Goal: Communication & Community: Answer question/provide support

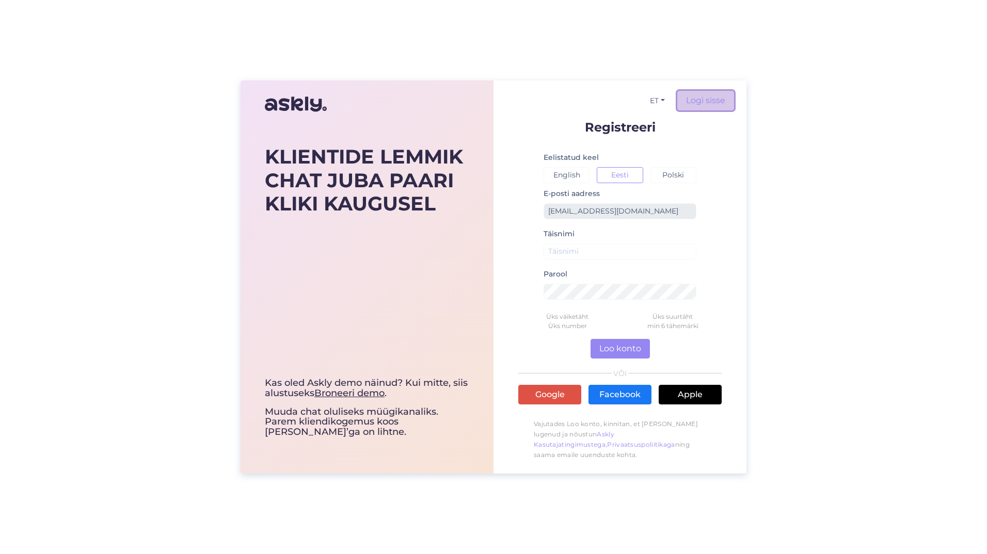
click at [710, 104] on link "Logi sisse" at bounding box center [705, 101] width 57 height 20
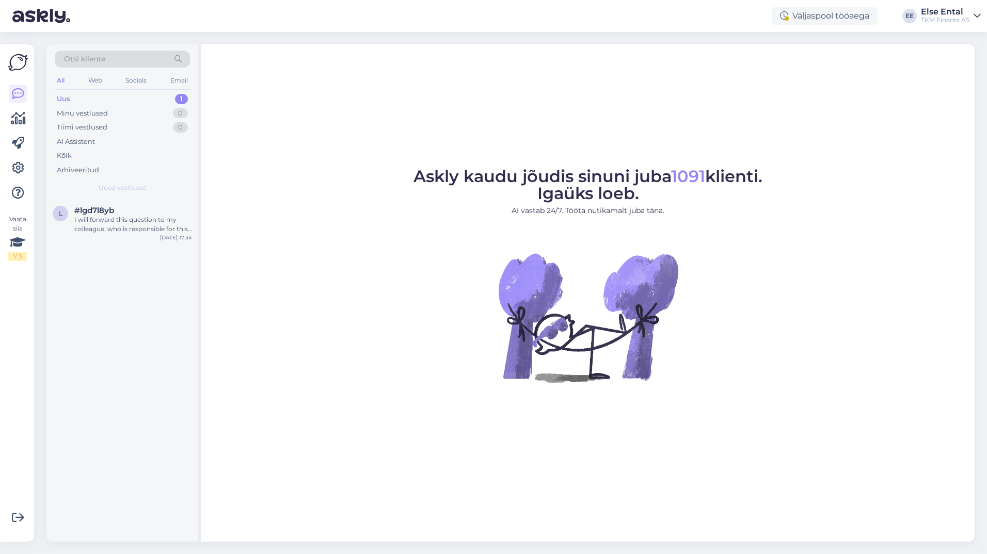
click at [74, 97] on div "Uus 1" at bounding box center [122, 99] width 135 height 14
click at [98, 226] on div "I will forward this question to my colleague, who is responsible for this. The …" at bounding box center [133, 224] width 118 height 19
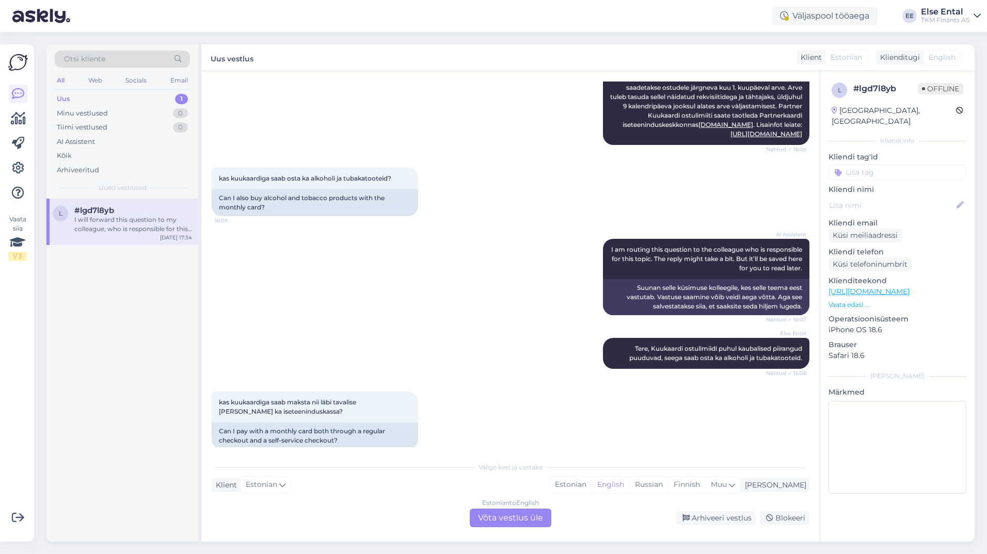
scroll to position [327, 0]
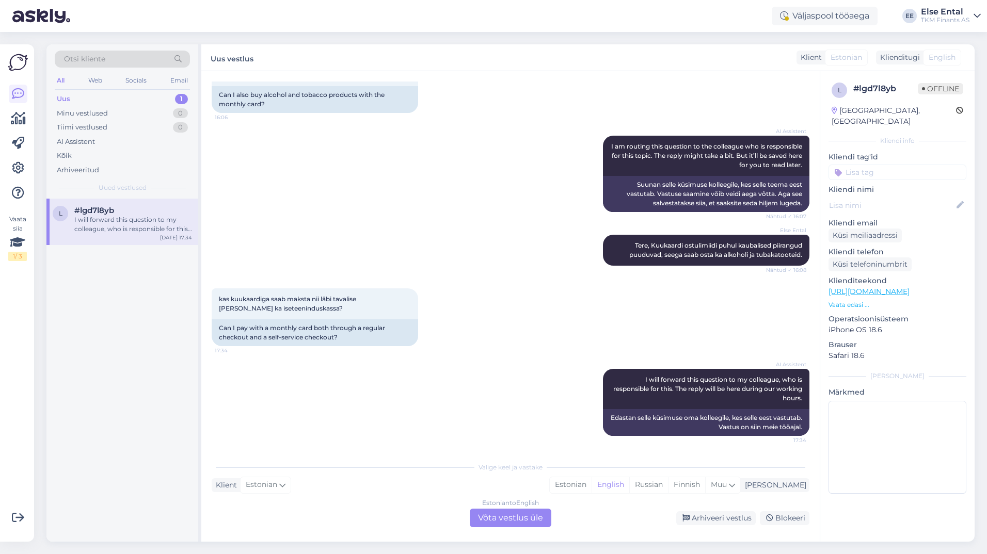
click at [500, 516] on div "Estonian to English Võta vestlus üle" at bounding box center [511, 518] width 82 height 19
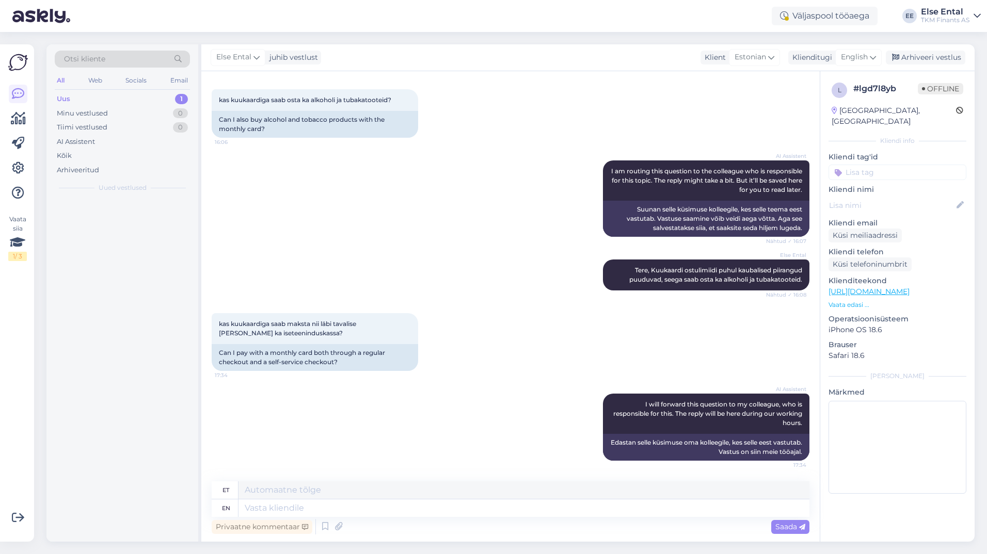
scroll to position [302, 0]
click at [418, 517] on textarea at bounding box center [524, 509] width 571 height 18
click at [419, 515] on textarea at bounding box center [524, 509] width 571 height 18
click at [421, 515] on textarea at bounding box center [524, 509] width 571 height 18
click at [870, 58] on icon at bounding box center [873, 57] width 6 height 11
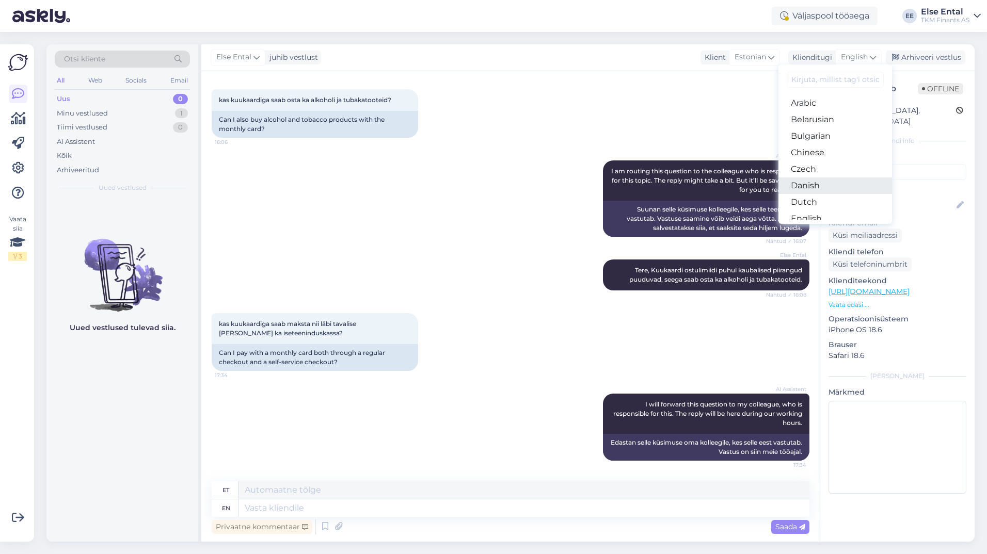
scroll to position [52, 0]
click at [823, 189] on link "Estonian" at bounding box center [836, 184] width 114 height 17
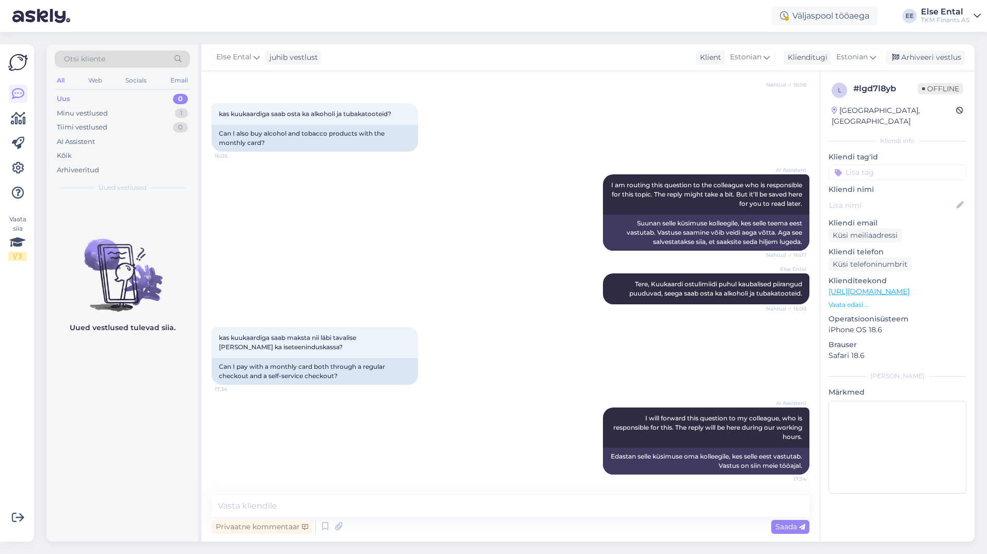
scroll to position [288, 0]
click at [331, 515] on textarea at bounding box center [511, 507] width 598 height 22
click at [306, 505] on textarea at bounding box center [511, 507] width 598 height 22
click at [313, 508] on textarea "Kuukaardiga saab maksta nii tavakassas kui ka iseteeninduskassas." at bounding box center [511, 507] width 598 height 22
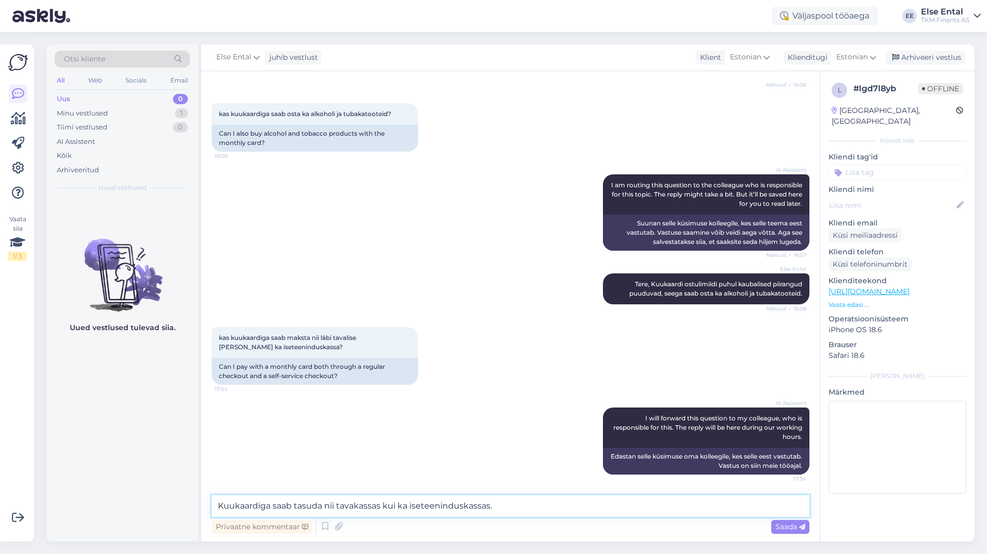
click at [595, 512] on textarea "Kuukaardiga saab tasuda nii tavakassas kui ka iseteeninduskassas." at bounding box center [511, 507] width 598 height 22
type textarea "Kuukaardiga saab tasuda nii tavakassas kui ka iseteeninduskassas."
click at [790, 531] on span "Saada" at bounding box center [790, 526] width 30 height 9
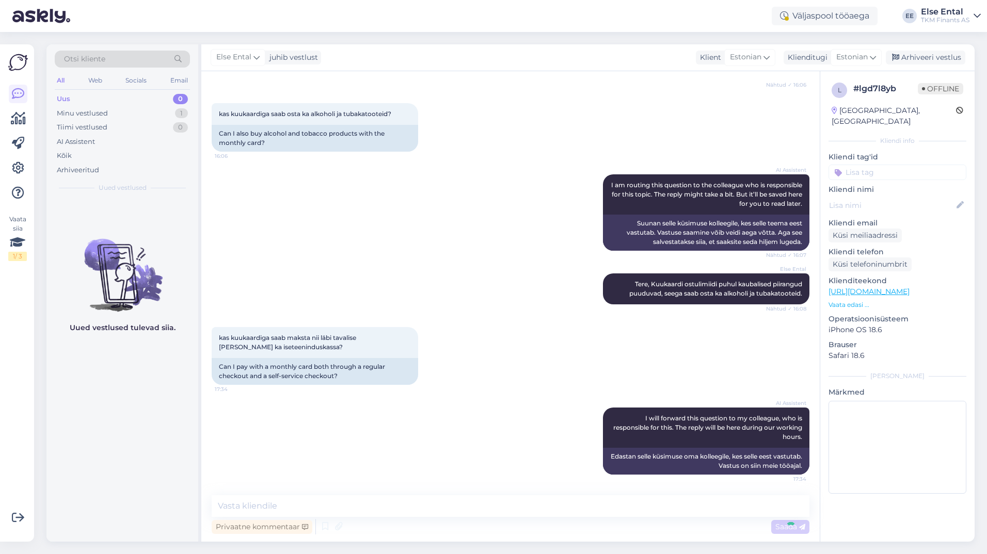
scroll to position [363, 0]
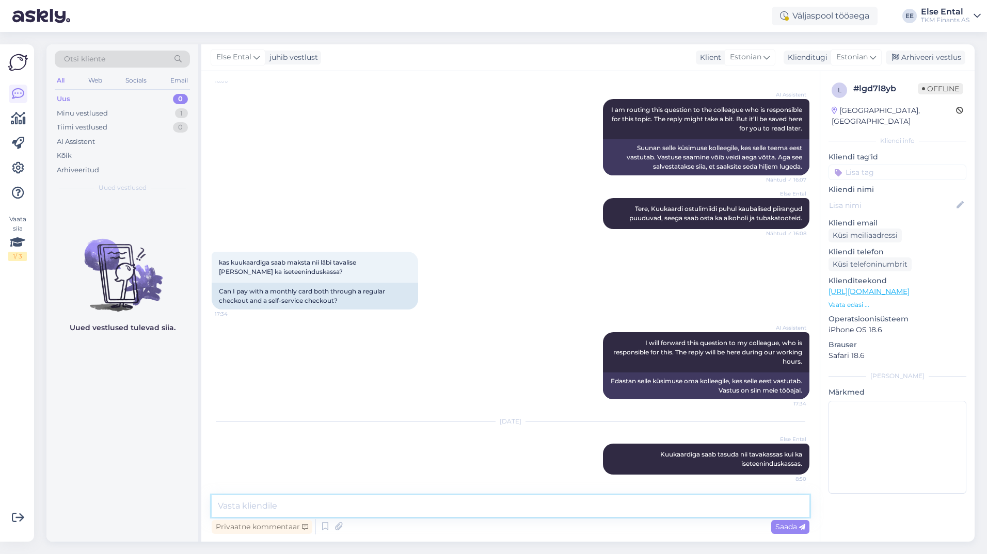
click at [570, 514] on textarea at bounding box center [511, 507] width 598 height 22
click at [90, 121] on div "Tiimi vestlused 0" at bounding box center [122, 127] width 135 height 14
click at [90, 116] on div "Minu vestlused" at bounding box center [82, 113] width 51 height 10
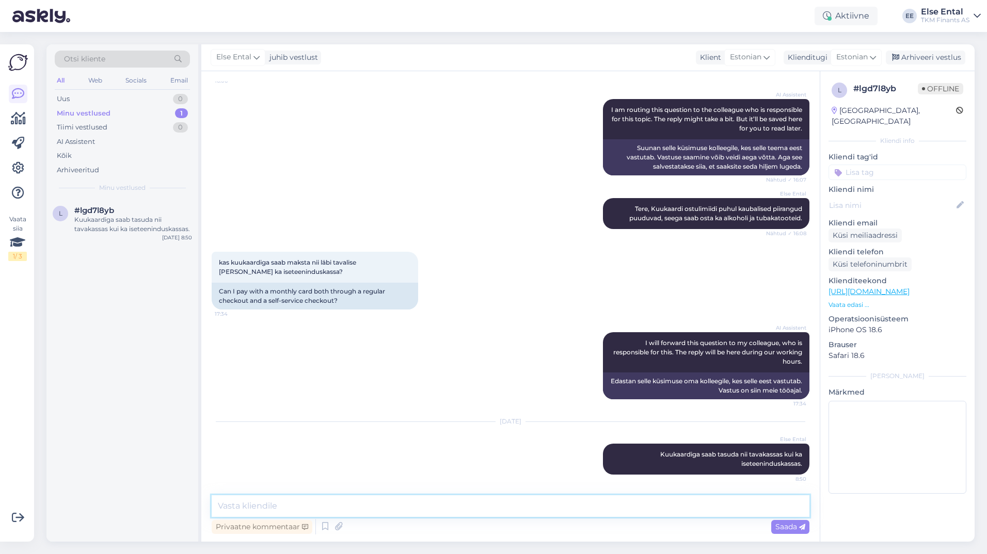
click at [326, 512] on textarea at bounding box center [511, 507] width 598 height 22
click at [92, 113] on div "Minu vestlused" at bounding box center [84, 113] width 54 height 10
click at [87, 97] on div "Uus 1" at bounding box center [122, 99] width 135 height 14
click at [96, 220] on div "Tere! Teie kirjeldatud olukord vajab täpsemat uurimist. Palun oodake, ma suunan…" at bounding box center [133, 224] width 118 height 19
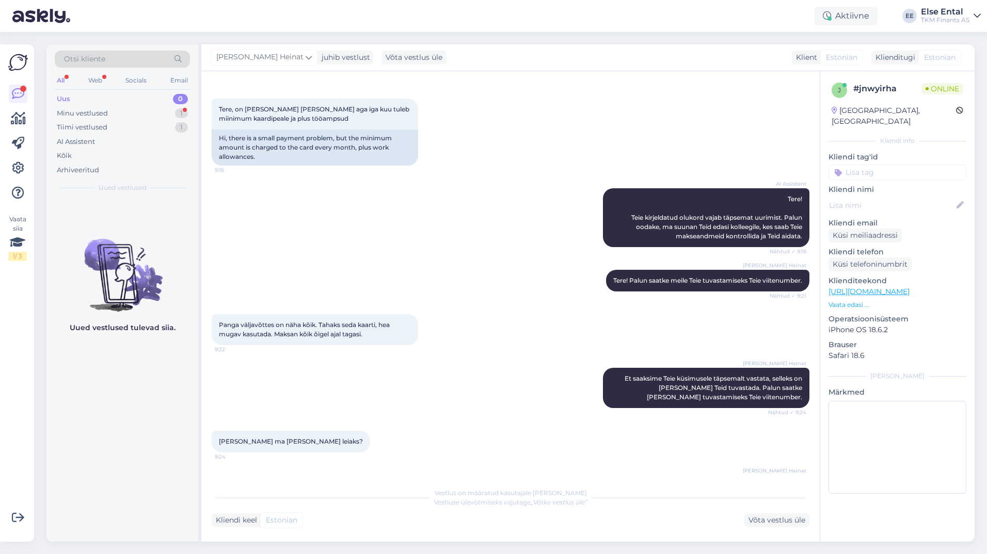
scroll to position [91, 0]
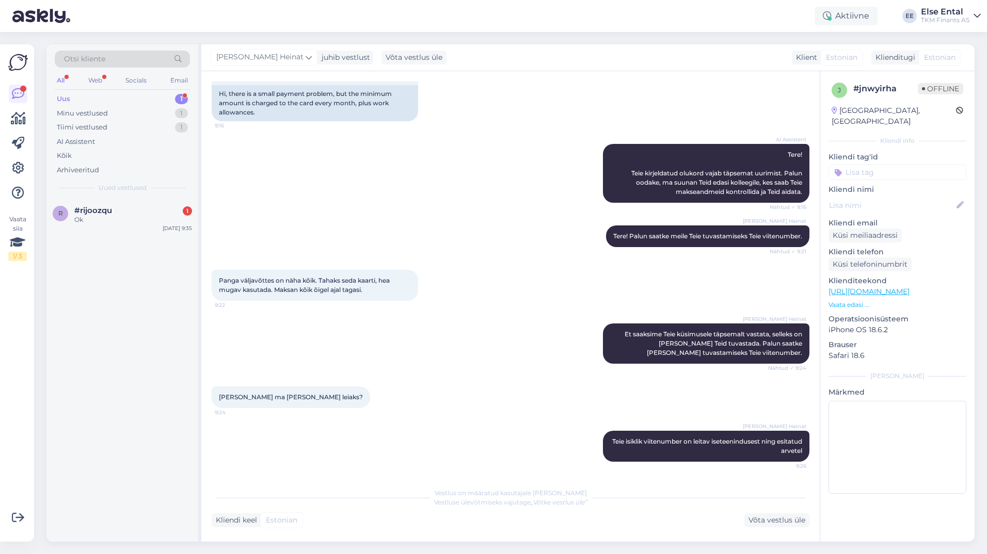
click at [87, 93] on div "Uus 1" at bounding box center [122, 99] width 135 height 14
click at [70, 107] on div "Minu vestlused 1" at bounding box center [122, 113] width 135 height 14
click at [67, 97] on div "Uus" at bounding box center [63, 99] width 13 height 10
click at [74, 202] on div "r #rijoozqu Ok [DATE] 9:35" at bounding box center [122, 217] width 152 height 37
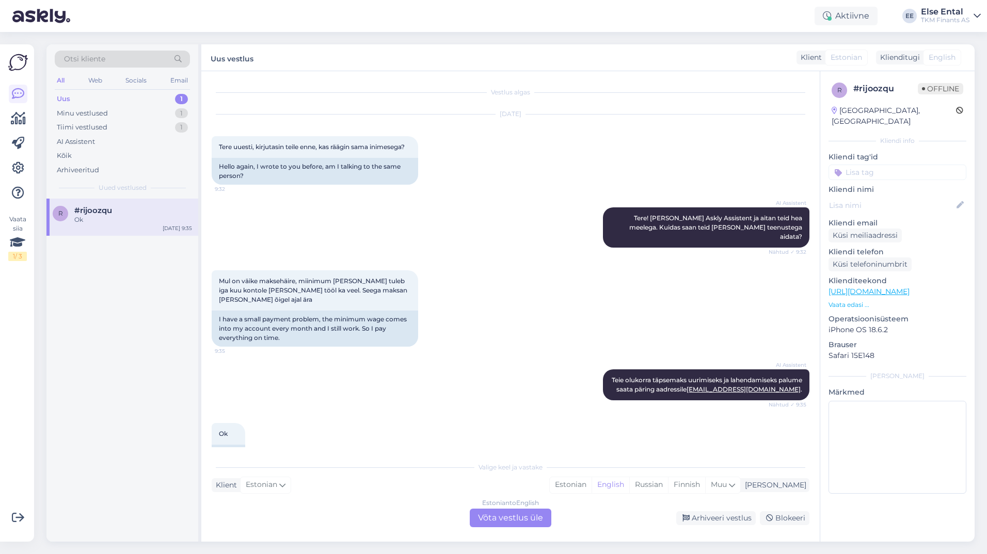
scroll to position [17, 0]
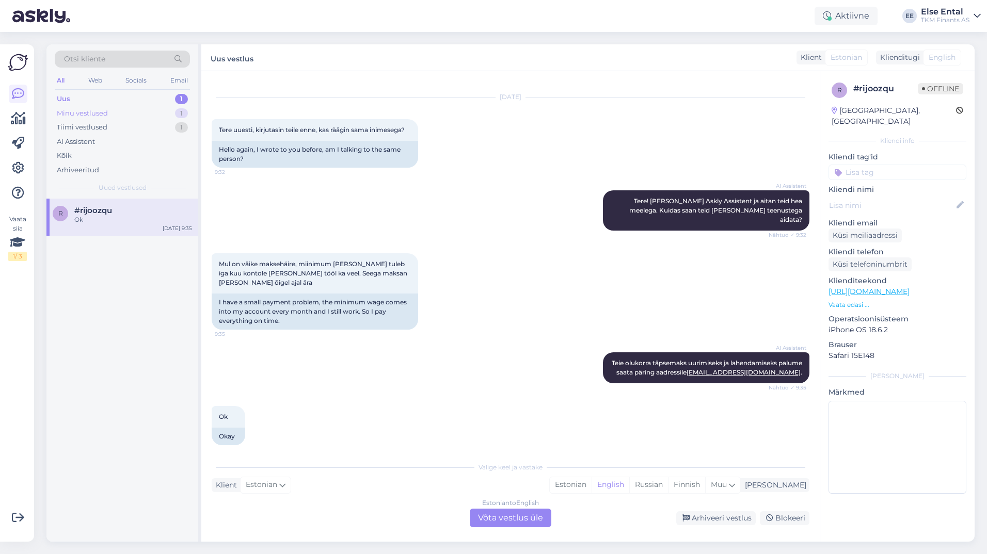
click at [91, 117] on div "Minu vestlused" at bounding box center [82, 113] width 51 height 10
click at [78, 98] on div "Uus 1" at bounding box center [122, 99] width 135 height 14
click at [503, 520] on div "Estonian to English Võta vestlus üle" at bounding box center [511, 518] width 82 height 19
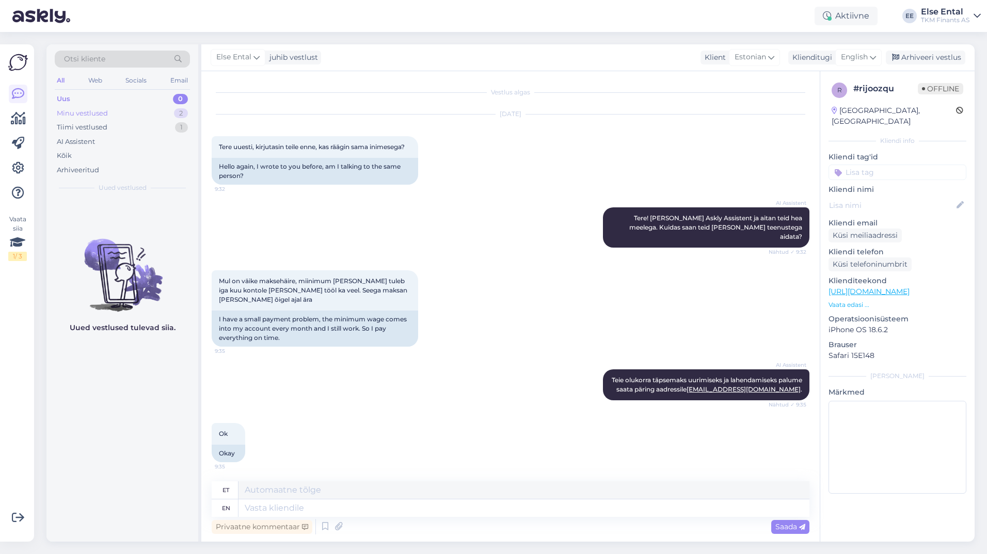
click at [93, 117] on div "Minu vestlused" at bounding box center [82, 113] width 51 height 10
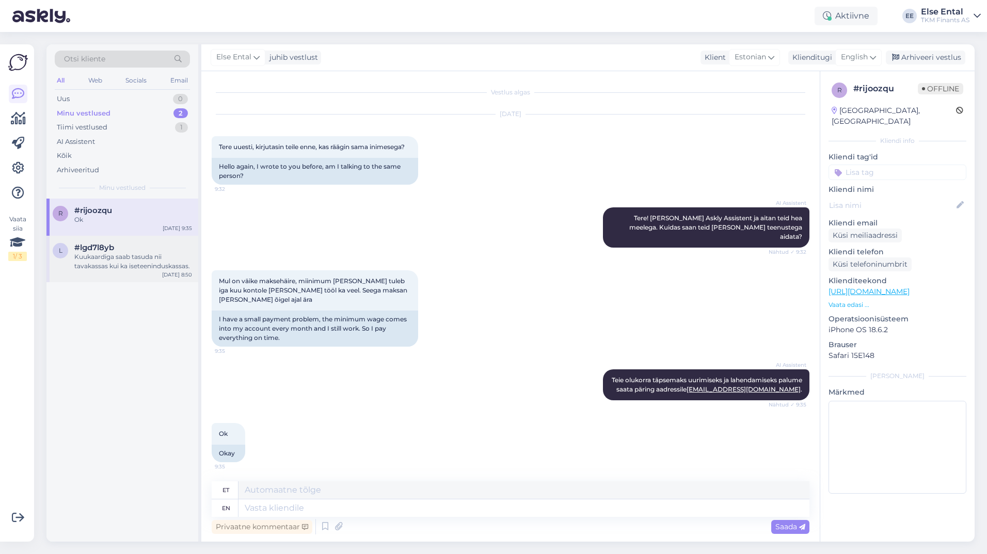
click at [108, 257] on div "Kuukaardiga saab tasuda nii tavakassas kui ka iseteeninduskassas." at bounding box center [133, 261] width 118 height 19
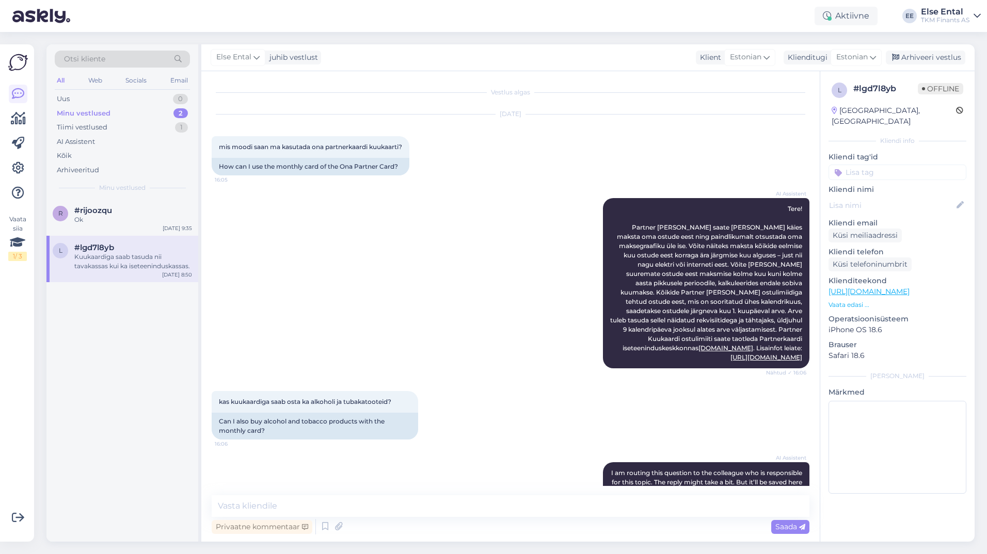
scroll to position [363, 0]
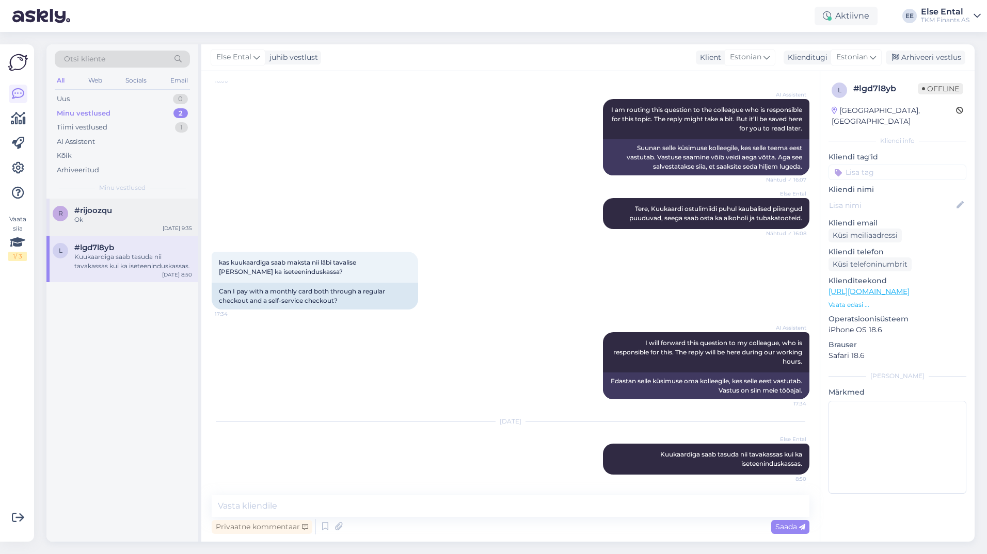
click at [113, 223] on div "Ok" at bounding box center [133, 219] width 118 height 9
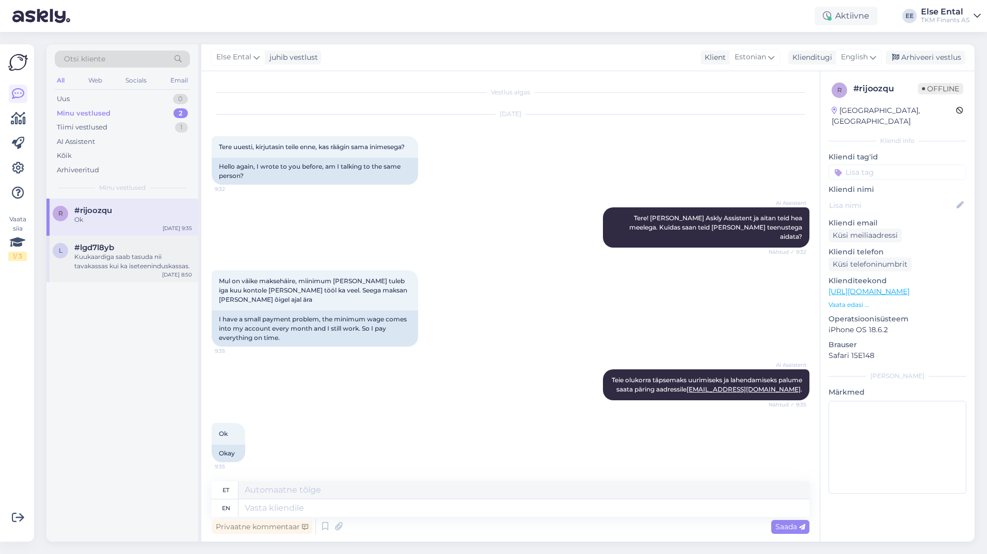
click at [110, 243] on div "l #lgd7l8yb Kuukaardiga saab tasuda nii tavakassas kui ka iseteeninduskassas. […" at bounding box center [122, 259] width 152 height 46
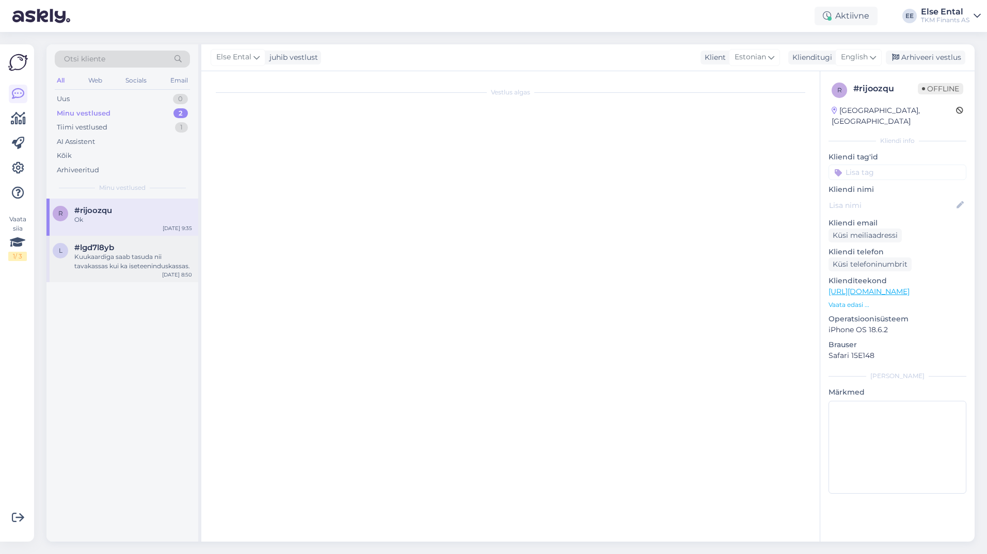
scroll to position [363, 0]
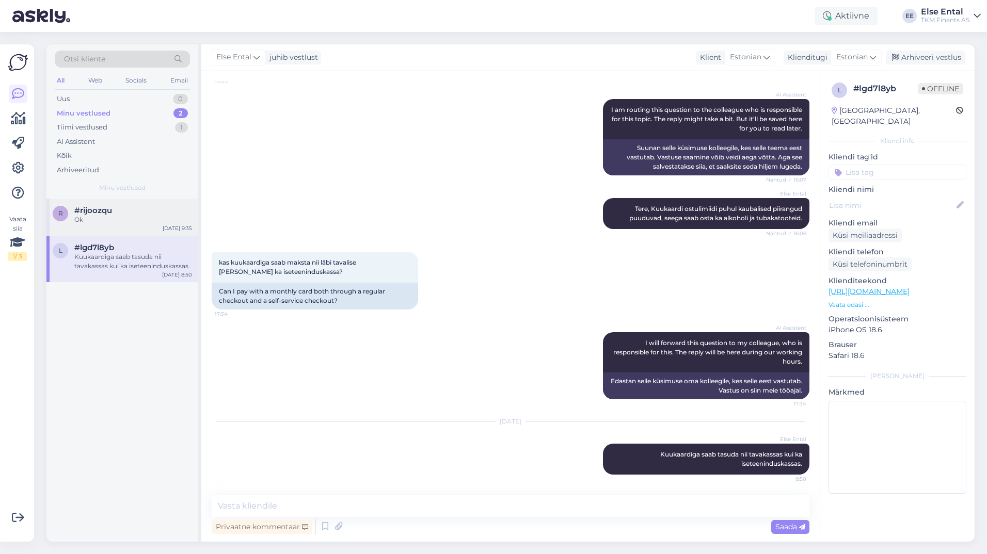
click at [110, 221] on div "Ok" at bounding box center [133, 219] width 118 height 9
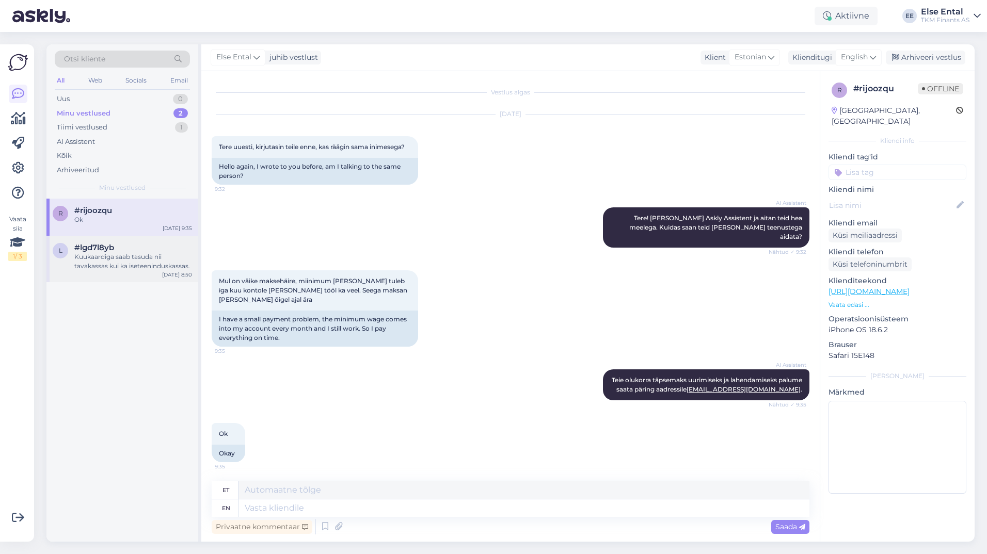
click at [108, 268] on div "Kuukaardiga saab tasuda nii tavakassas kui ka iseteeninduskassas." at bounding box center [133, 261] width 118 height 19
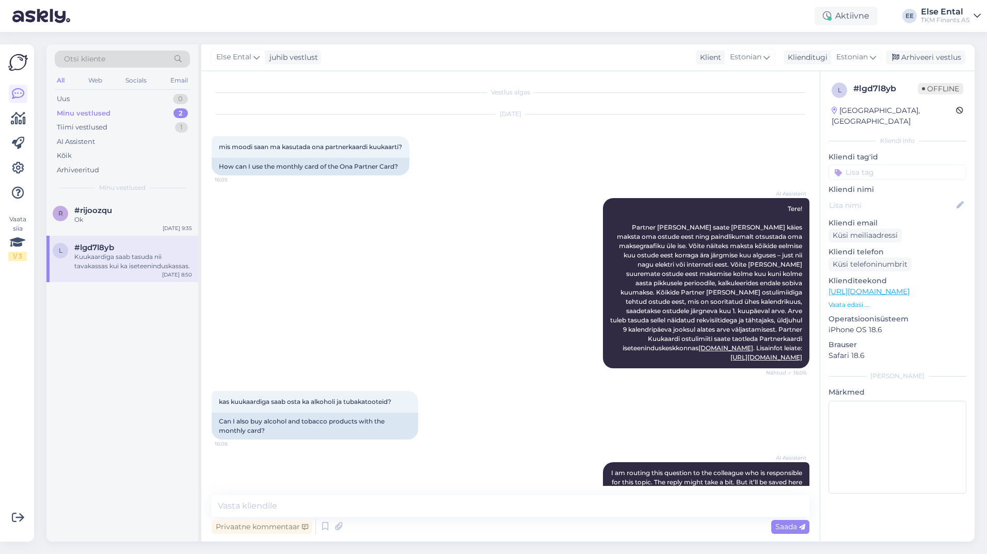
scroll to position [363, 0]
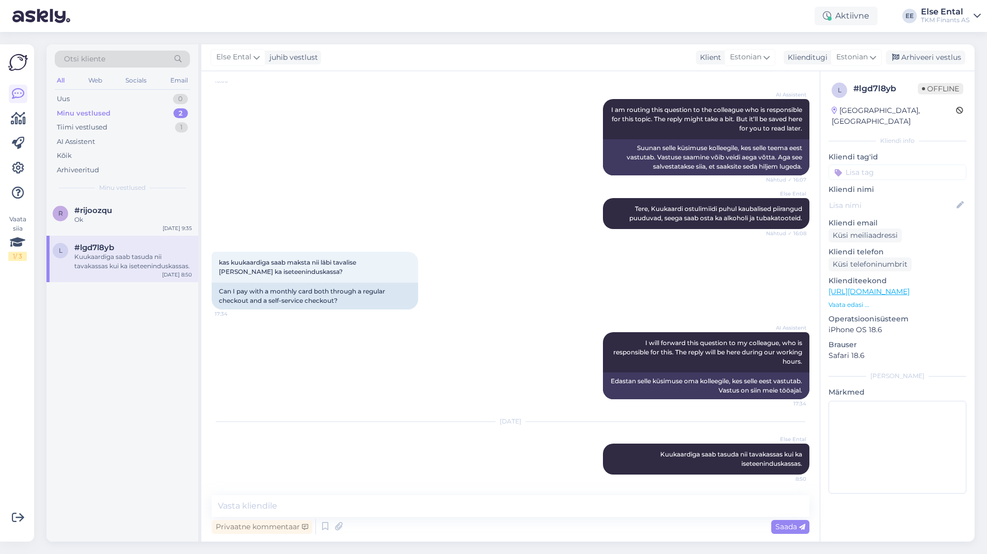
click at [108, 265] on div "Kuukaardiga saab tasuda nii tavakassas kui ka iseteeninduskassas." at bounding box center [133, 261] width 118 height 19
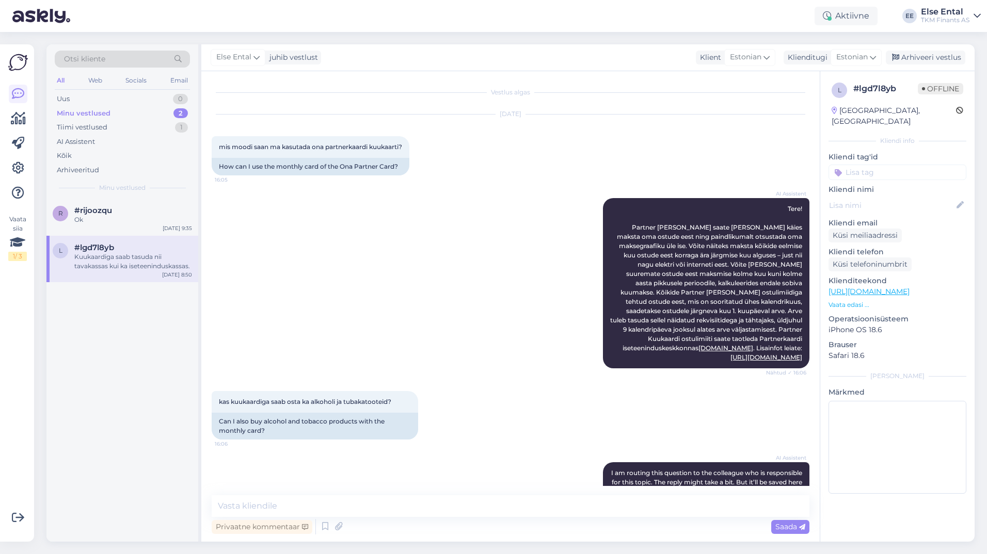
click at [99, 253] on div "Kuukaardiga saab tasuda nii tavakassas kui ka iseteeninduskassas." at bounding box center [133, 261] width 118 height 19
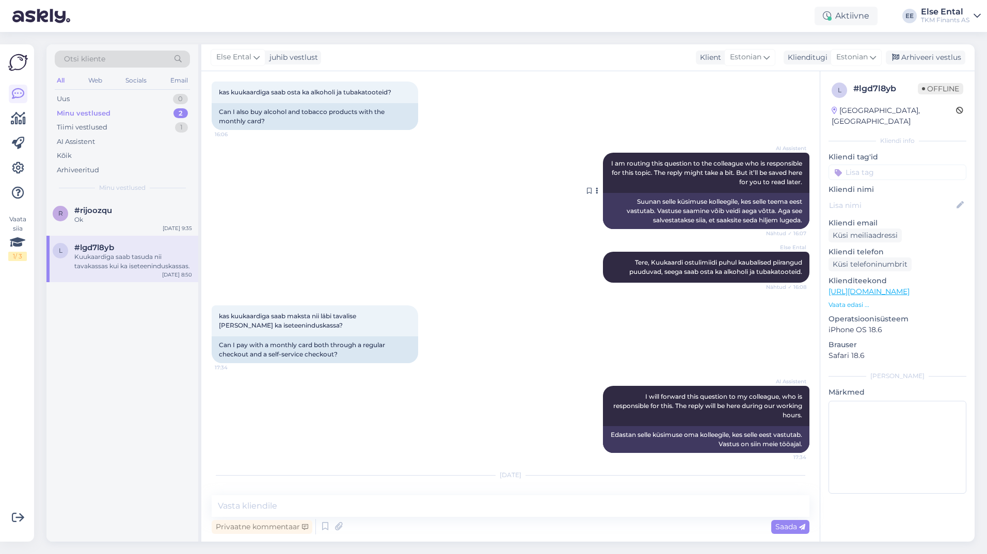
scroll to position [363, 0]
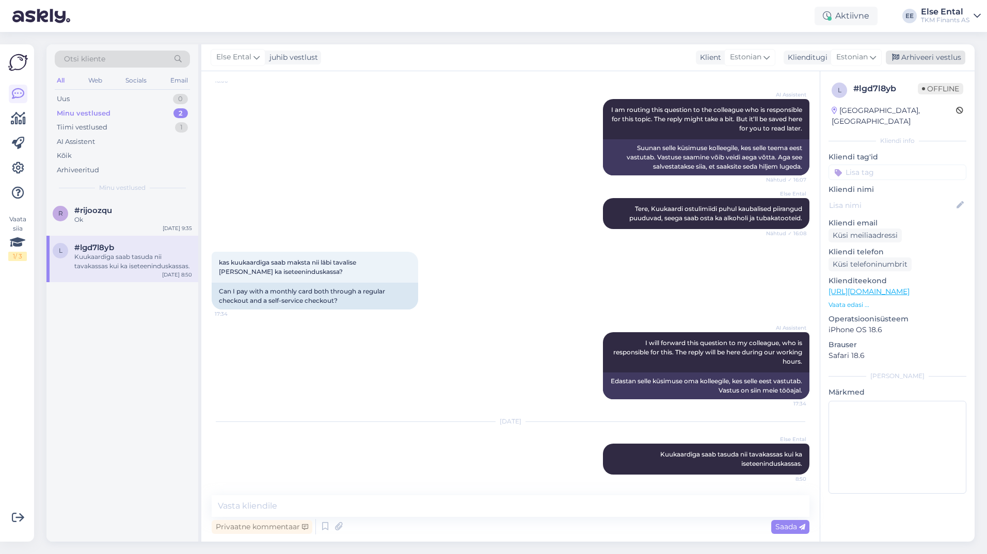
click at [931, 53] on div "Arhiveeri vestlus" at bounding box center [926, 58] width 80 height 14
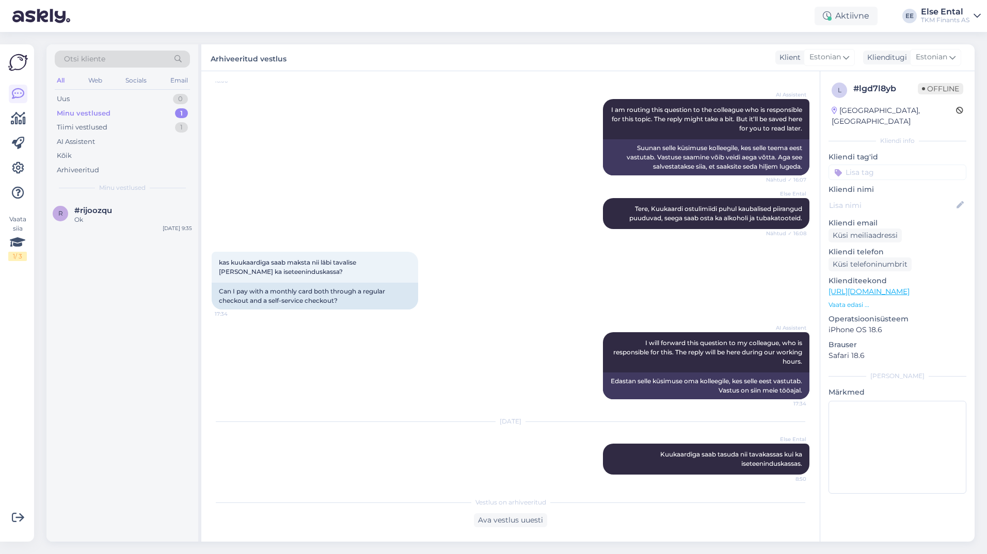
click at [81, 113] on div "Minu vestlused" at bounding box center [84, 113] width 54 height 10
click at [84, 127] on div "Tiimi vestlused" at bounding box center [82, 127] width 51 height 10
click at [88, 216] on div "Teie isiklik viitenumber on leitav iseteenindusest ning esitatud arvetel" at bounding box center [133, 224] width 118 height 19
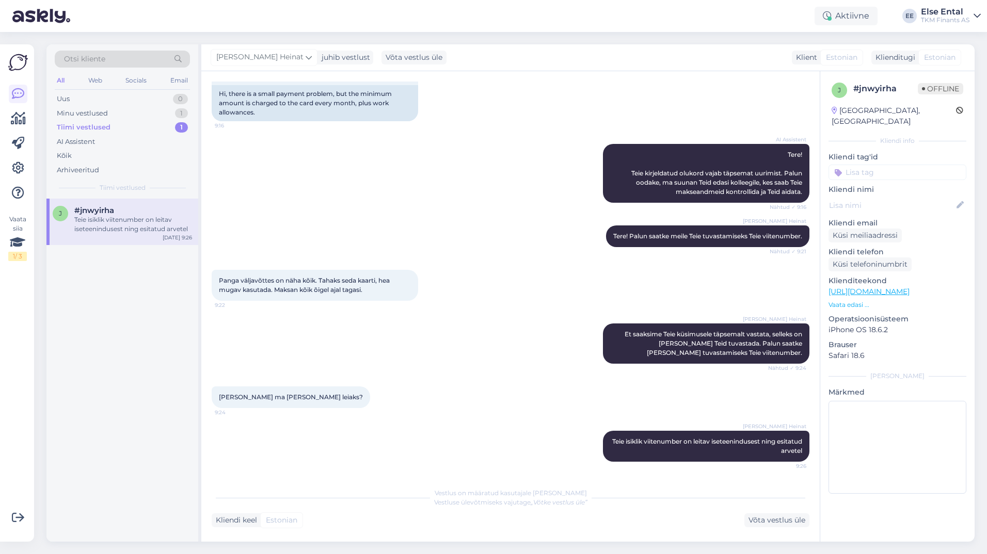
click at [108, 221] on div "Teie isiklik viitenumber on leitav iseteenindusest ning esitatud arvetel" at bounding box center [133, 224] width 118 height 19
click at [840, 21] on div "Aktiivne" at bounding box center [846, 16] width 63 height 19
click at [798, 64] on button "15 minutit" at bounding box center [784, 63] width 44 height 11
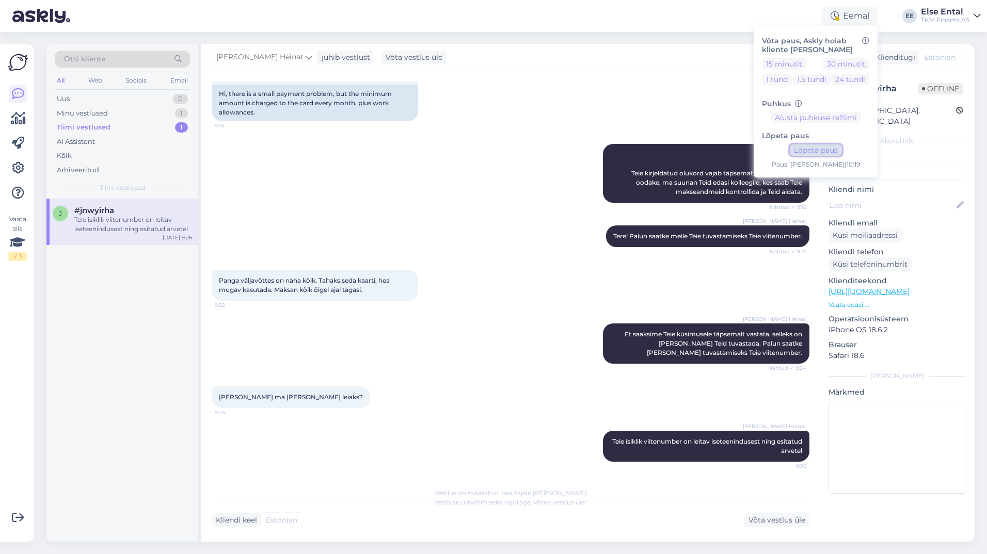
click at [804, 149] on button "Lõpeta paus" at bounding box center [816, 150] width 52 height 11
